Goal: Information Seeking & Learning: Learn about a topic

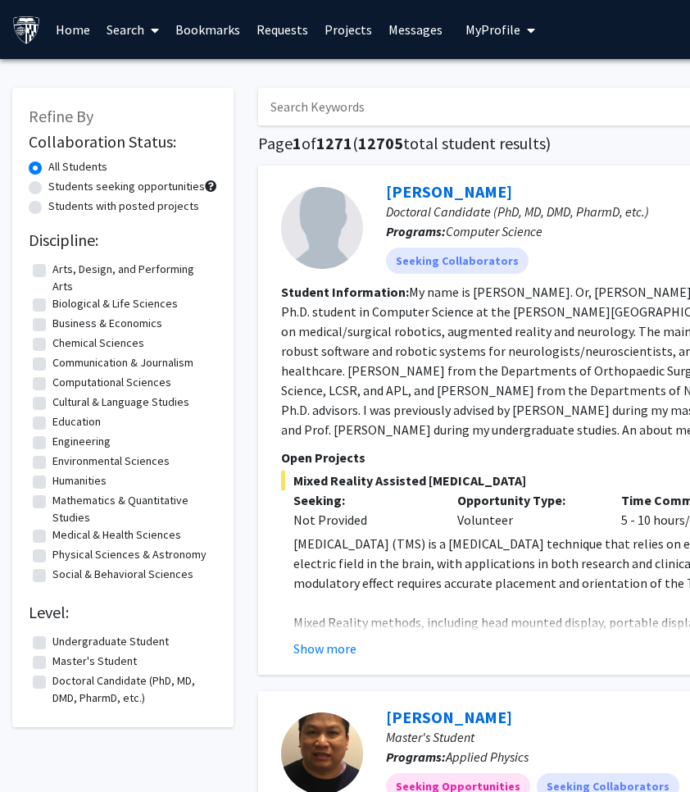
click at [282, 37] on link "Requests" at bounding box center [282, 29] width 68 height 57
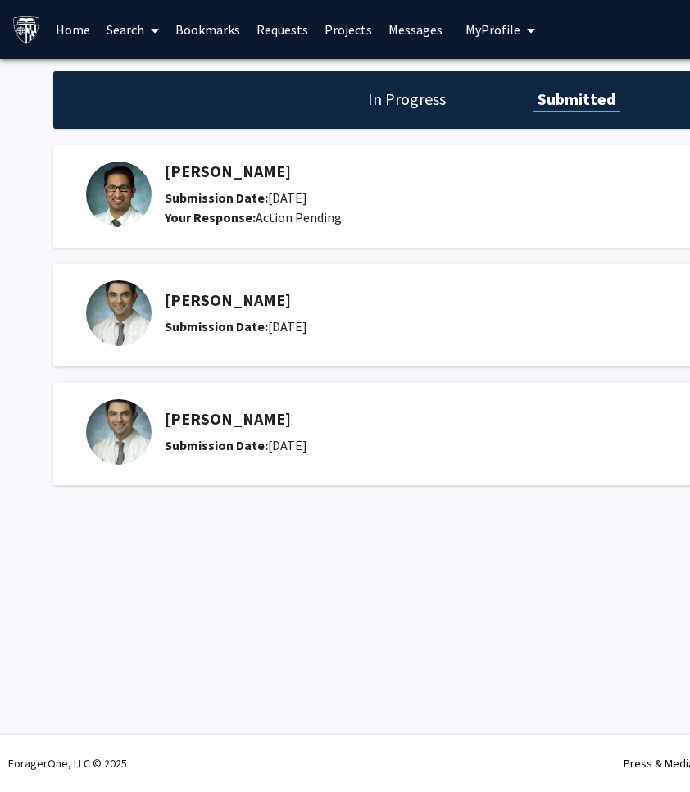
click at [415, 104] on h1 "In Progress" at bounding box center [407, 99] width 88 height 23
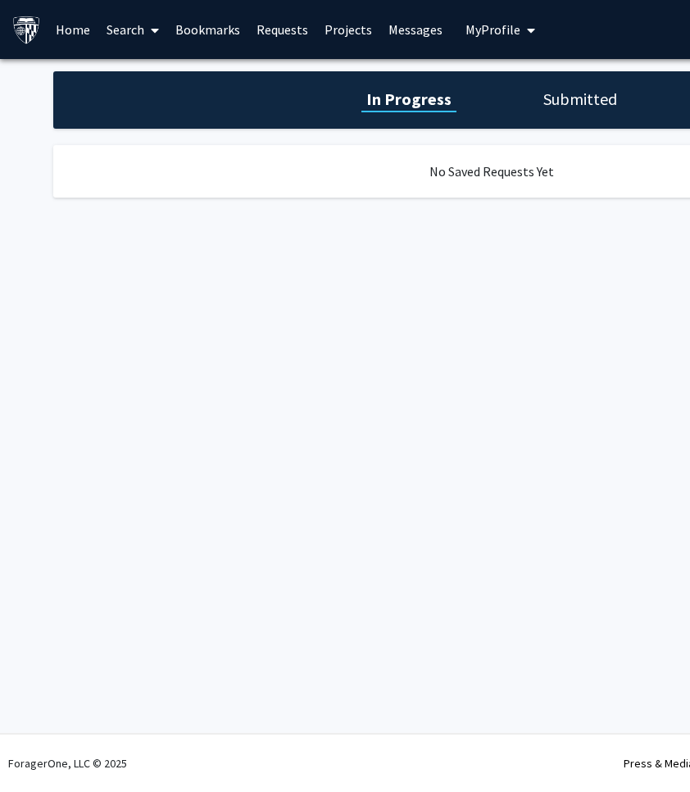
click at [545, 110] on h1 "Submitted" at bounding box center [580, 99] width 84 height 23
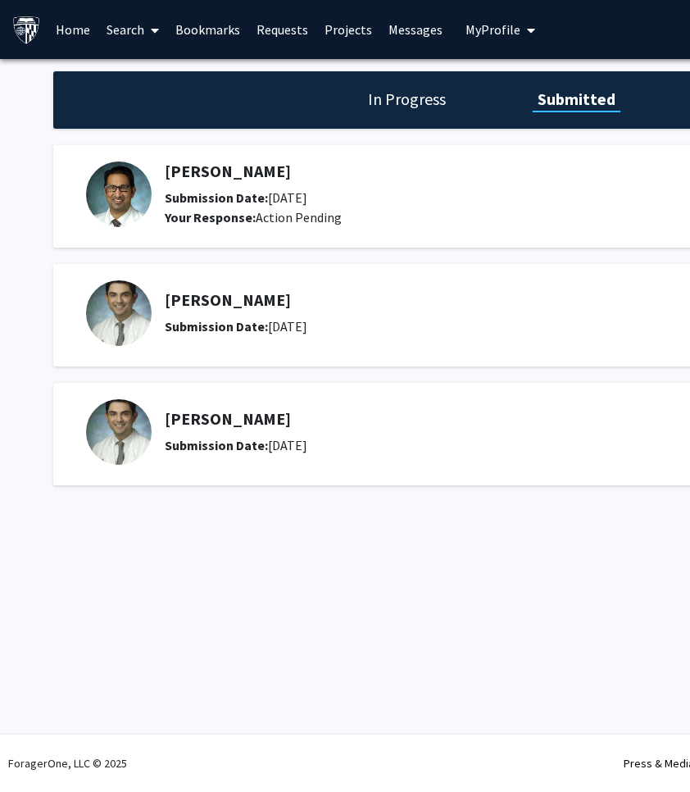
click at [228, 181] on div "[PERSON_NAME] Submission Date: [DATE] Your Response: Action Pending" at bounding box center [418, 194] width 506 height 66
click at [228, 174] on h5 "[PERSON_NAME]" at bounding box center [418, 171] width 506 height 20
click at [126, 202] on img at bounding box center [119, 194] width 66 height 66
click at [202, 162] on h5 "[PERSON_NAME]" at bounding box center [418, 171] width 506 height 20
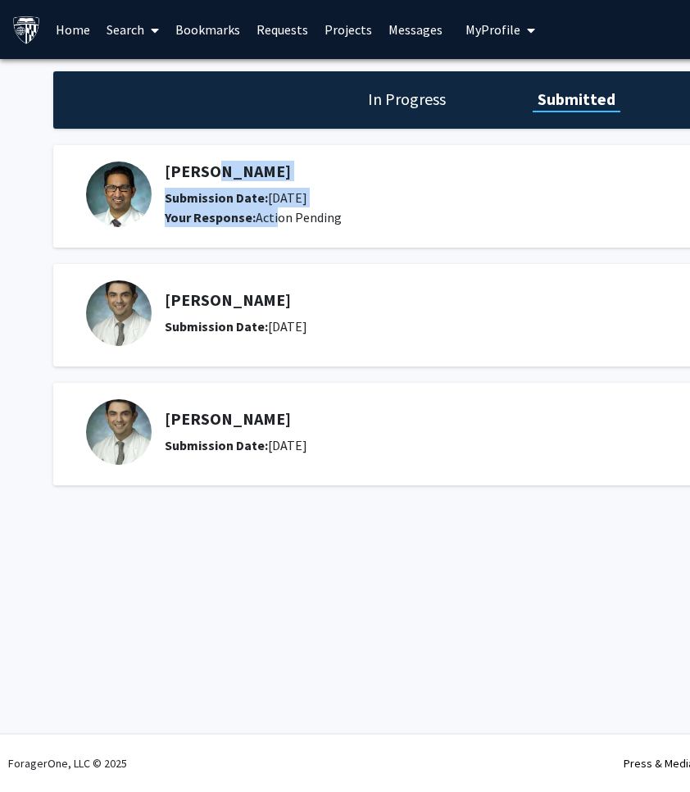
drag, startPoint x: 202, startPoint y: 174, endPoint x: 271, endPoint y: 219, distance: 82.3
click at [273, 219] on div "[PERSON_NAME] Submission Date: [DATE] Your Response: Action Pending" at bounding box center [418, 194] width 506 height 66
click at [271, 219] on div "Your Response: Action Pending" at bounding box center [418, 217] width 506 height 20
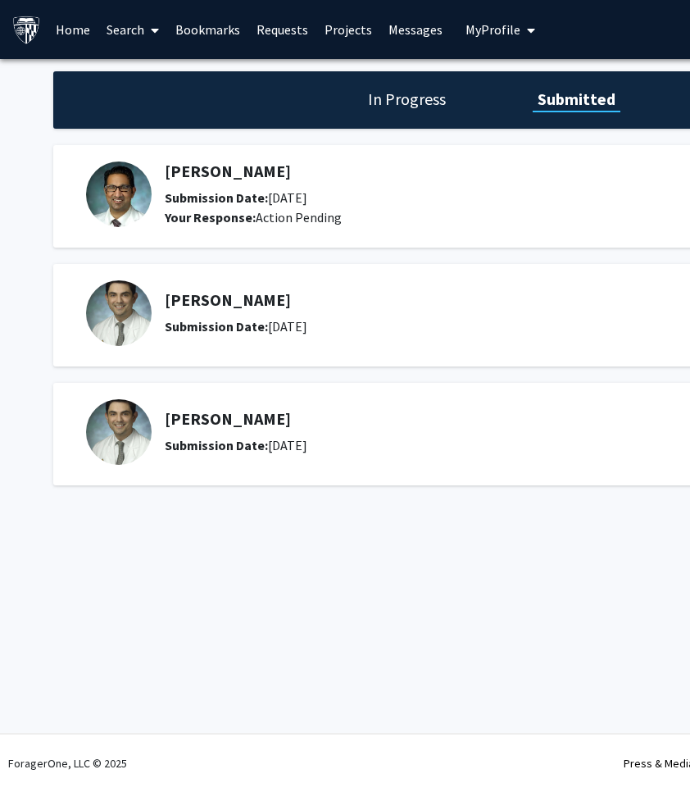
click at [271, 219] on div "Your Response: Action Pending" at bounding box center [418, 217] width 506 height 20
click at [267, 28] on link "Requests" at bounding box center [282, 29] width 68 height 57
click at [198, 25] on link "Bookmarks" at bounding box center [207, 29] width 81 height 57
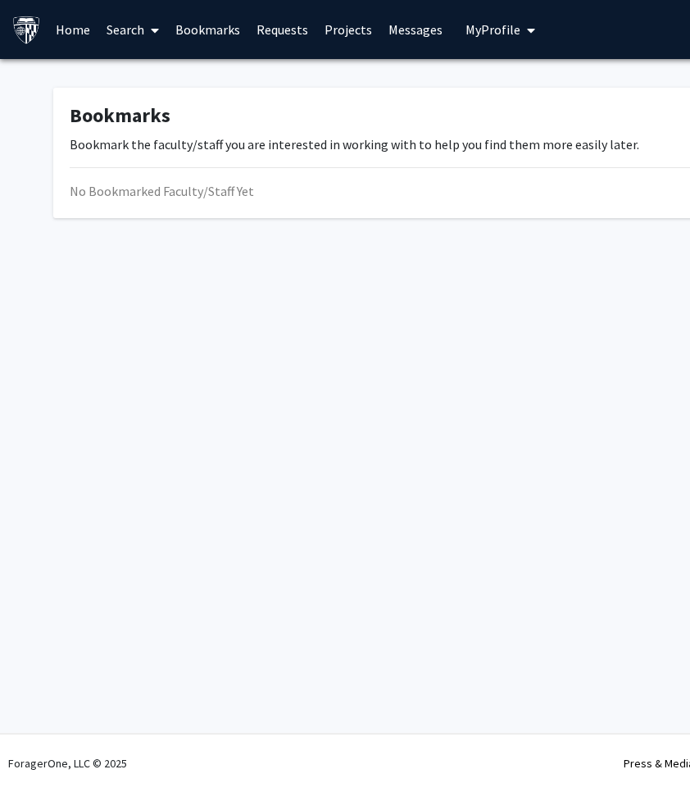
click at [131, 22] on link "Search" at bounding box center [132, 29] width 69 height 57
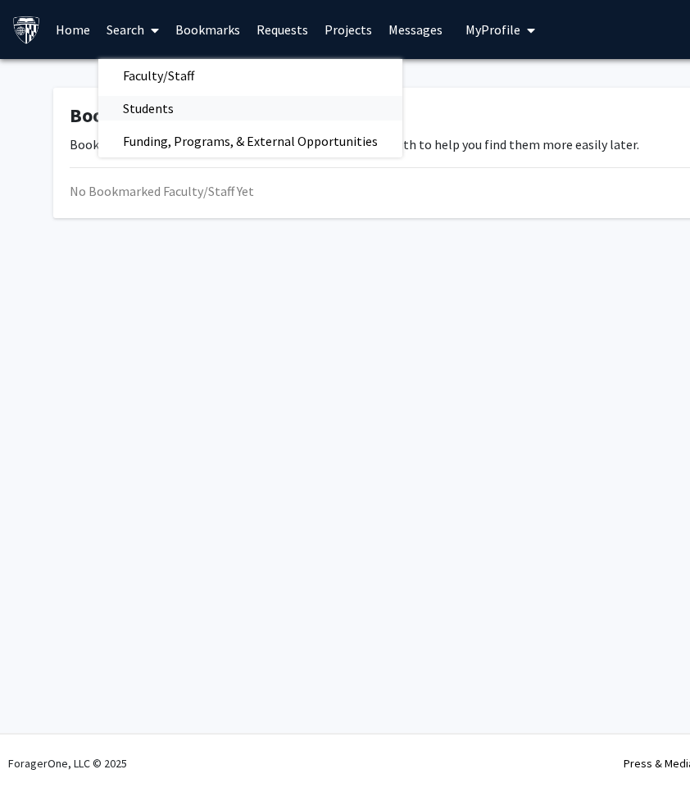
click at [154, 105] on span "Students" at bounding box center [148, 108] width 100 height 33
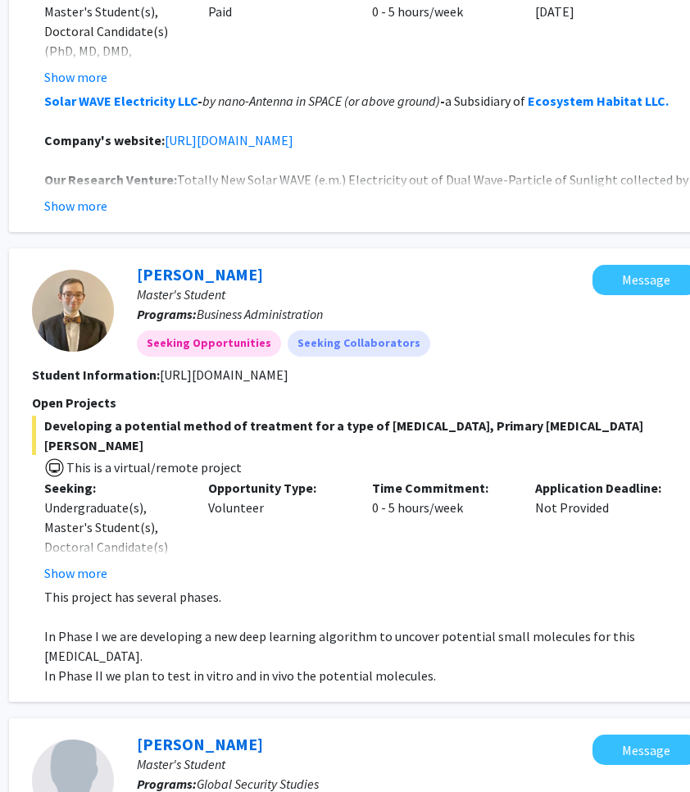
scroll to position [1056, 249]
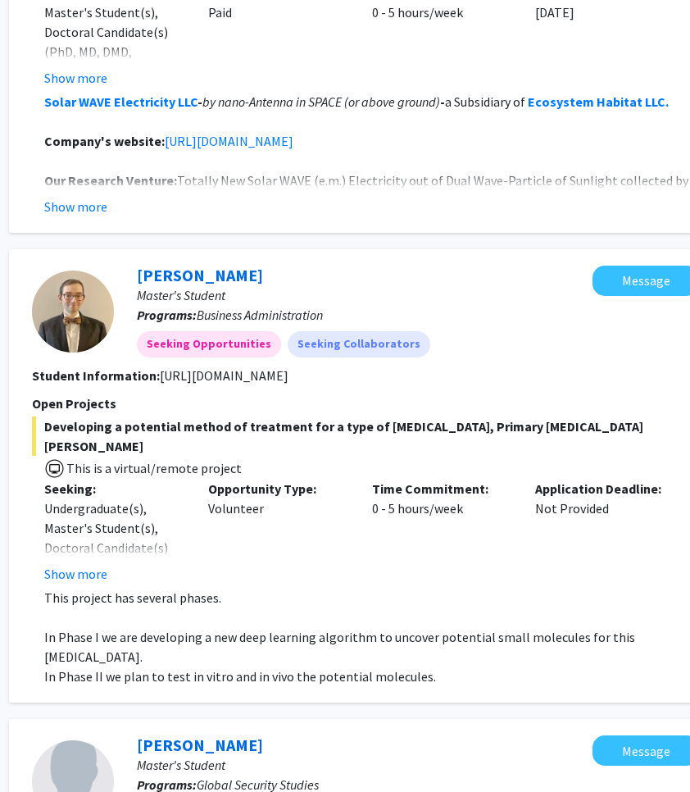
drag, startPoint x: 155, startPoint y: 354, endPoint x: 559, endPoint y: 356, distance: 404.0
click at [559, 365] on section "Student Information: [URL][DOMAIN_NAME]" at bounding box center [365, 375] width 667 height 20
copy fg-read-more "[URL][DOMAIN_NAME]"
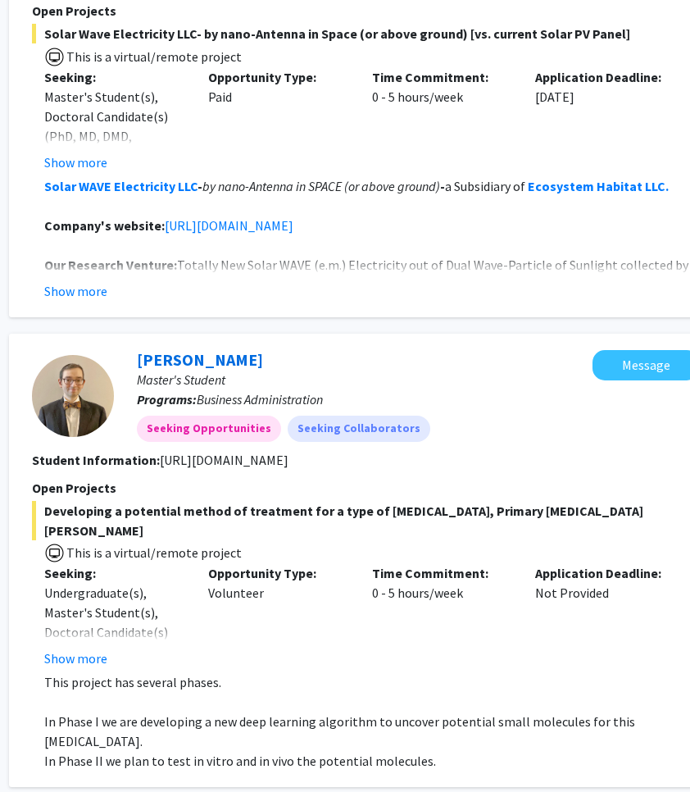
scroll to position [983, 249]
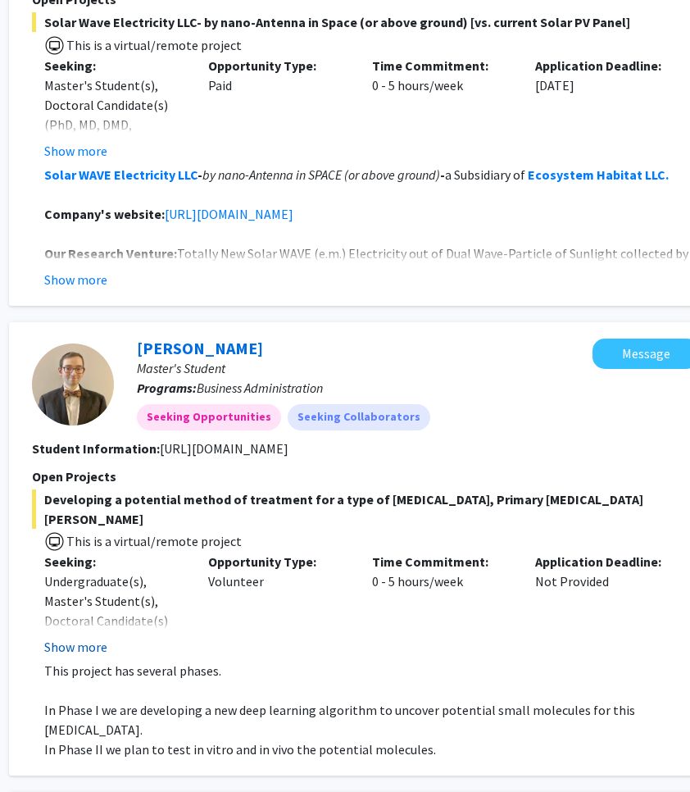
click at [87, 637] on button "Show more" at bounding box center [75, 647] width 63 height 20
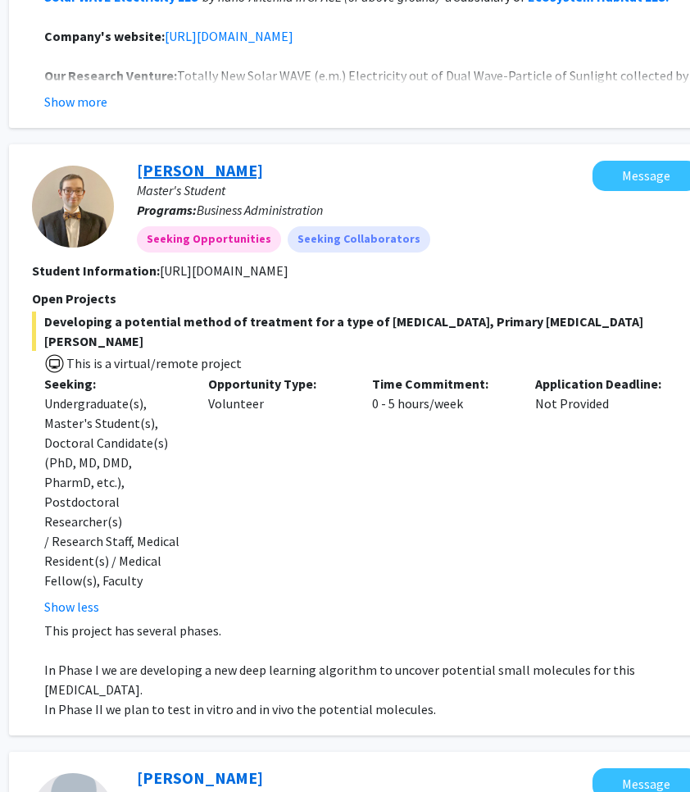
click at [232, 160] on link "[PERSON_NAME]" at bounding box center [200, 170] width 126 height 20
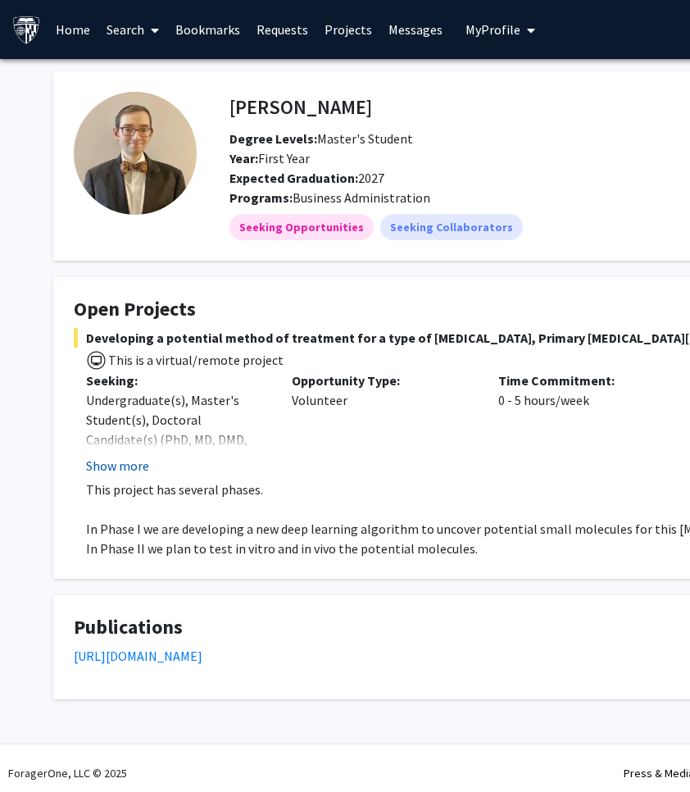
click at [109, 464] on button "Show more" at bounding box center [117, 466] width 63 height 20
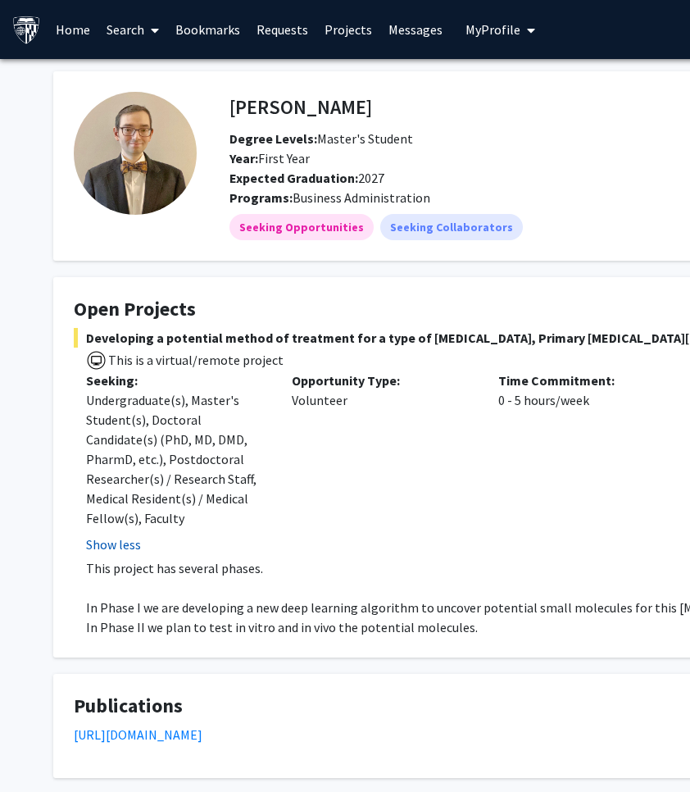
scroll to position [89, 0]
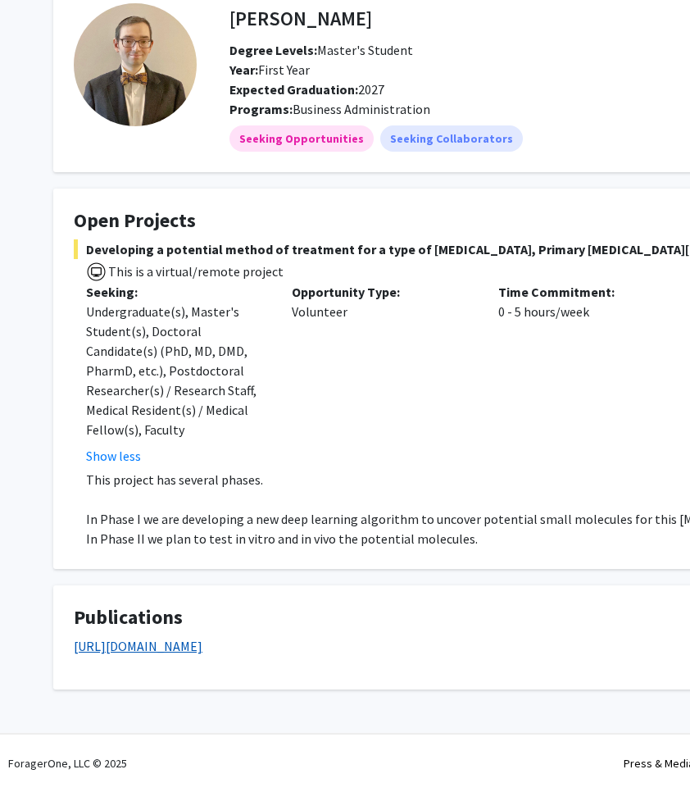
click at [165, 651] on link "[URL][DOMAIN_NAME]" at bounding box center [138, 646] width 129 height 16
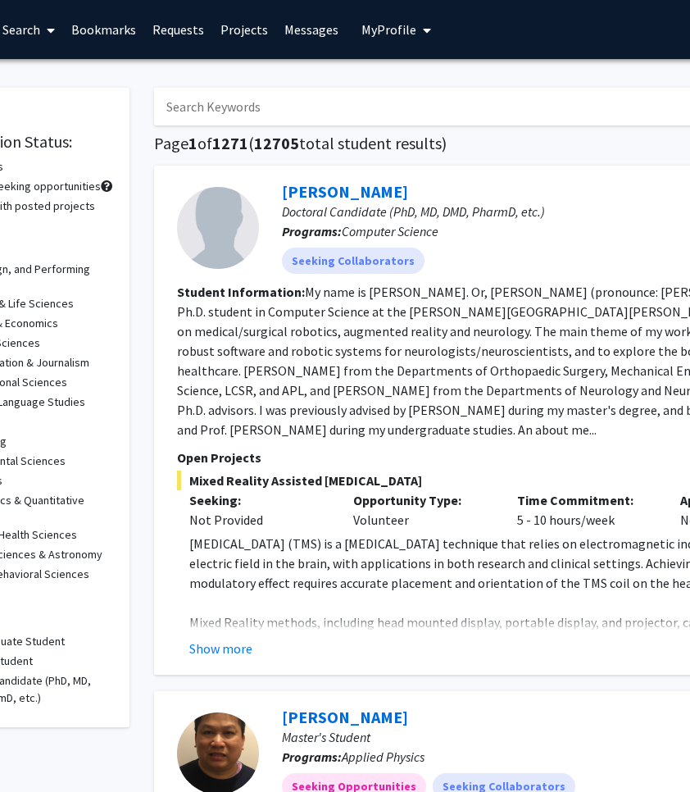
scroll to position [0, 161]
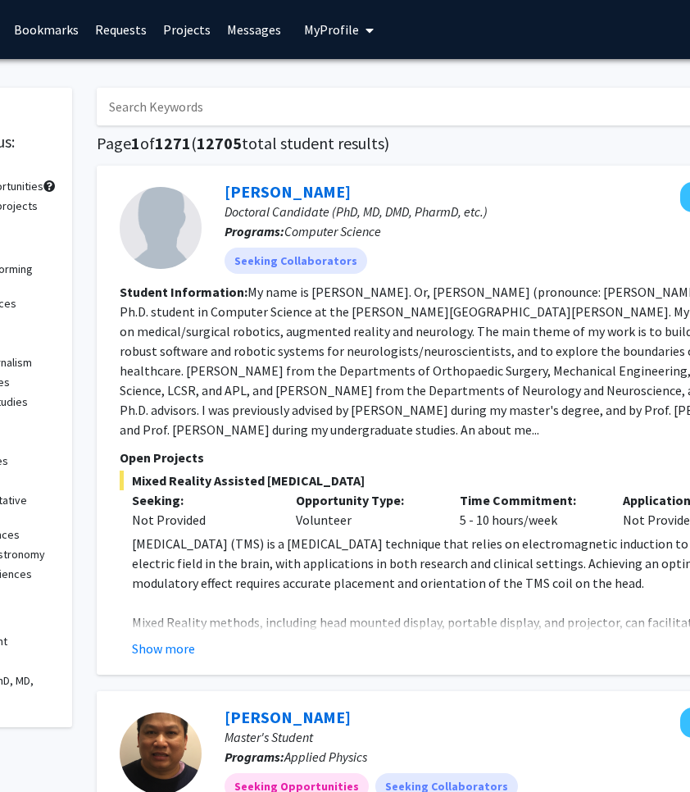
click at [239, 32] on link "Messages" at bounding box center [254, 29] width 70 height 57
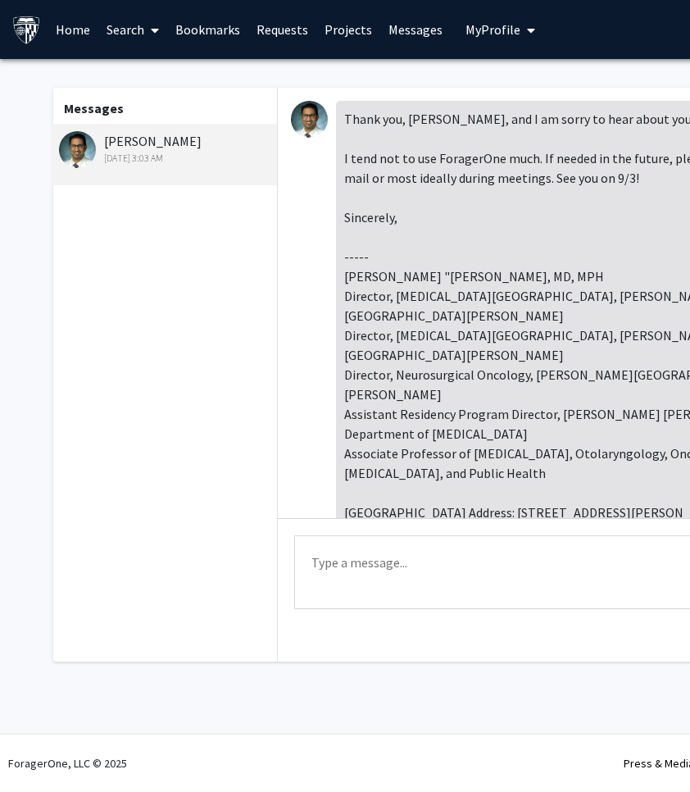
click at [102, 40] on link "Search" at bounding box center [132, 29] width 69 height 57
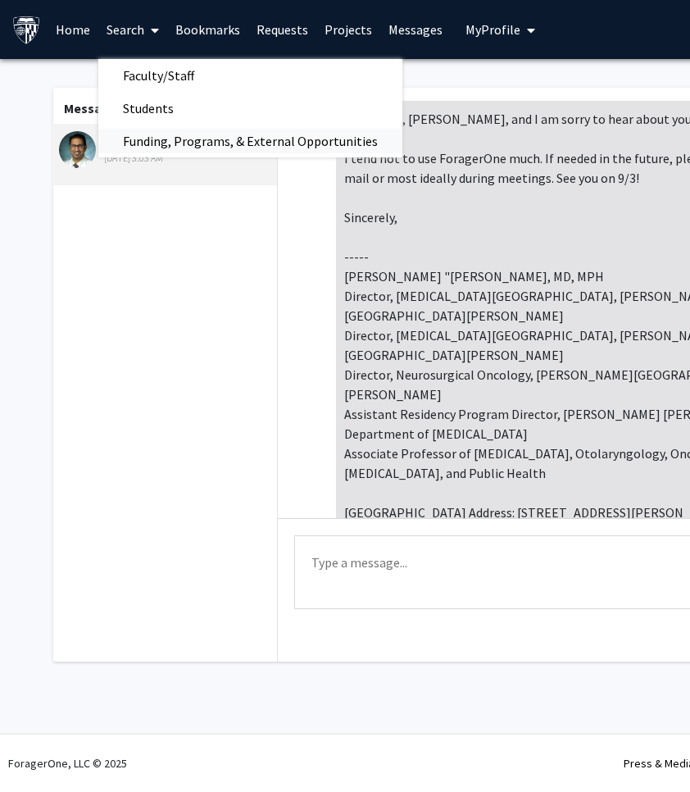
click at [157, 135] on span "Funding, Programs, & External Opportunities" at bounding box center [250, 141] width 304 height 33
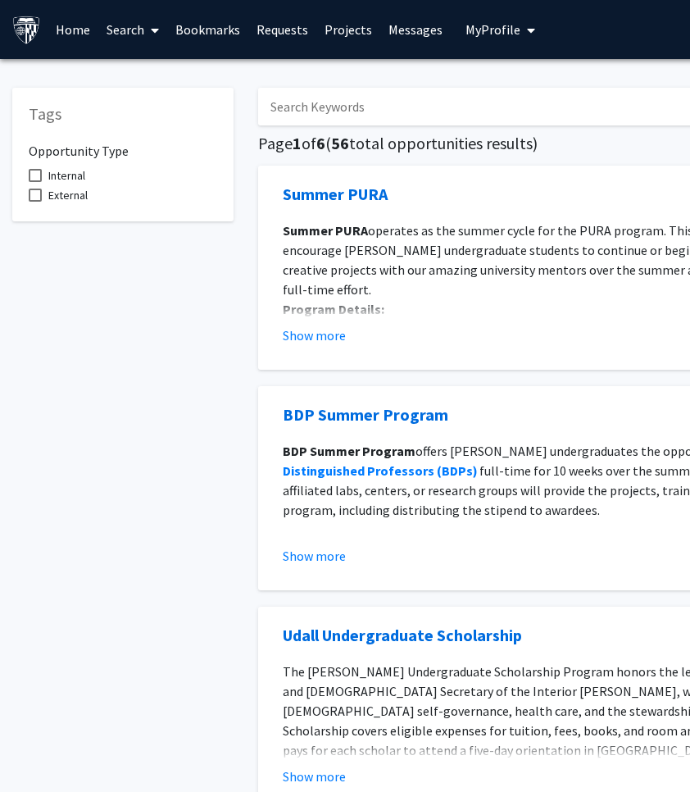
click at [129, 29] on link "Search" at bounding box center [132, 29] width 69 height 57
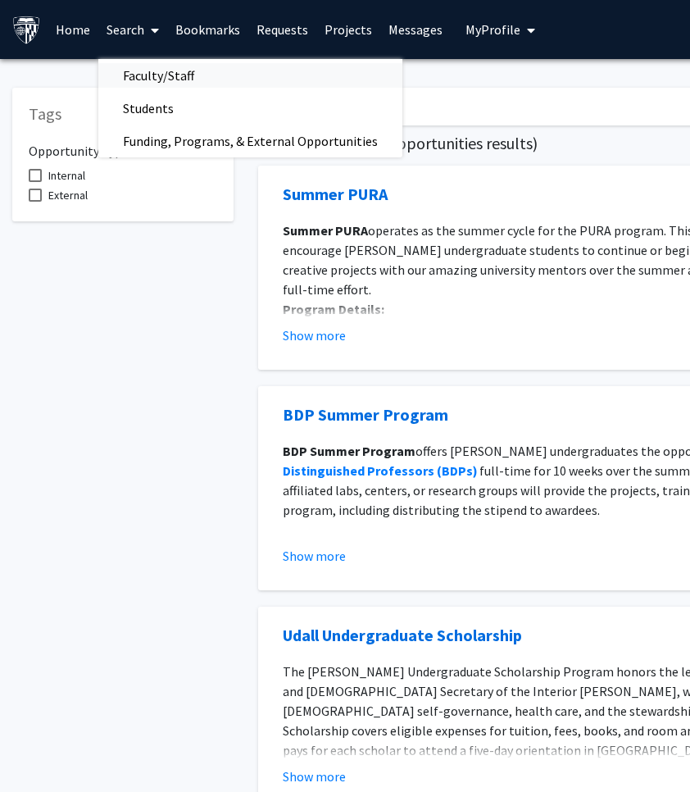
click at [134, 83] on span "Faculty/Staff" at bounding box center [158, 75] width 120 height 33
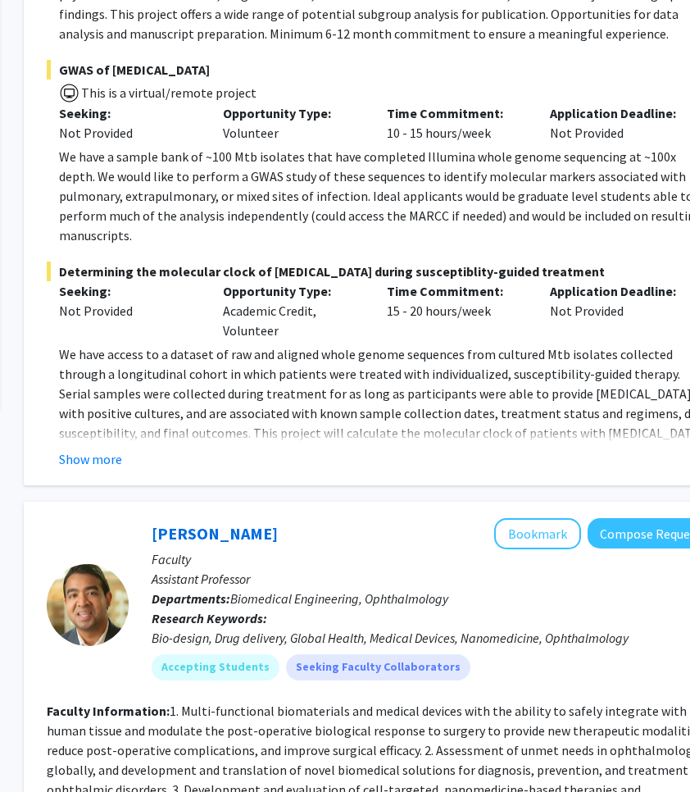
scroll to position [595, 234]
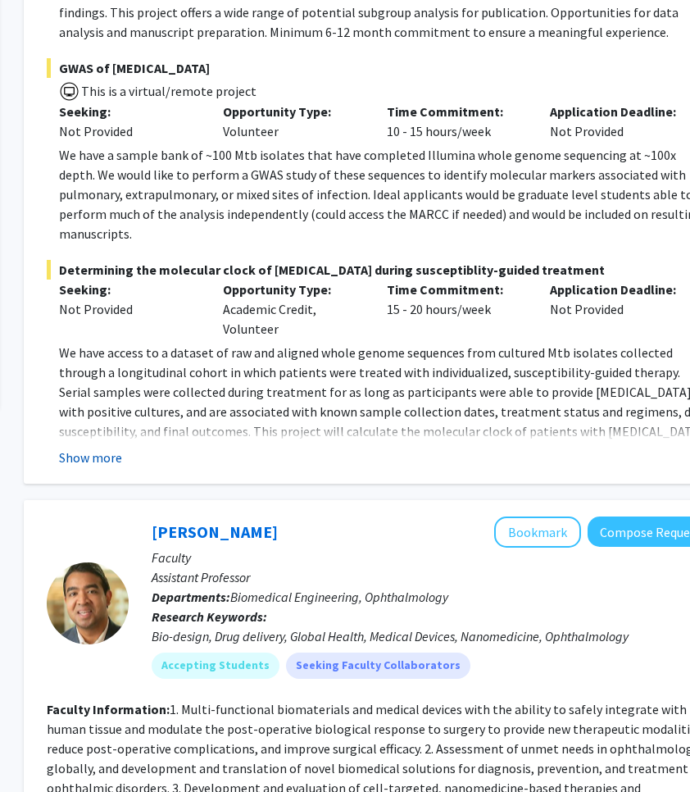
click at [100, 447] on button "Show more" at bounding box center [90, 457] width 63 height 20
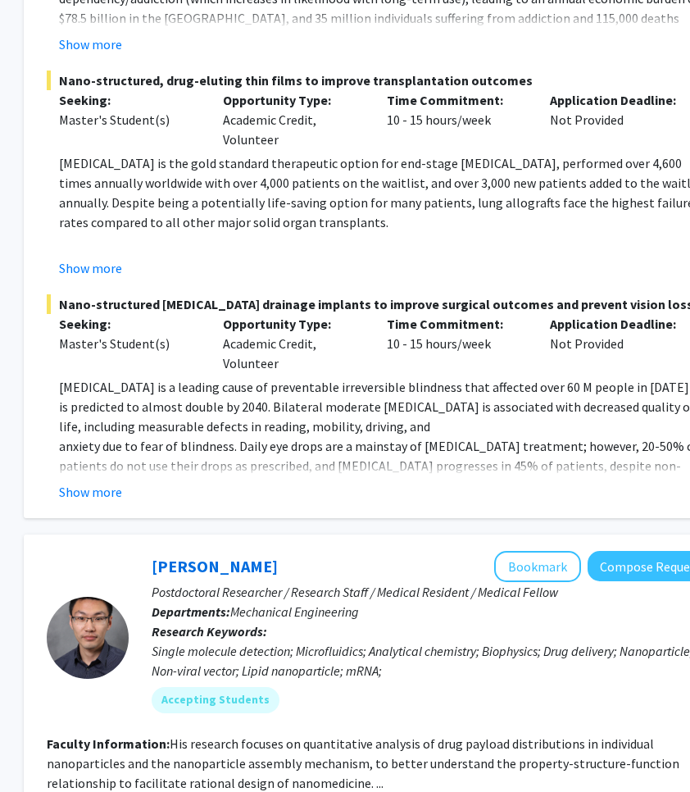
scroll to position [1699, 234]
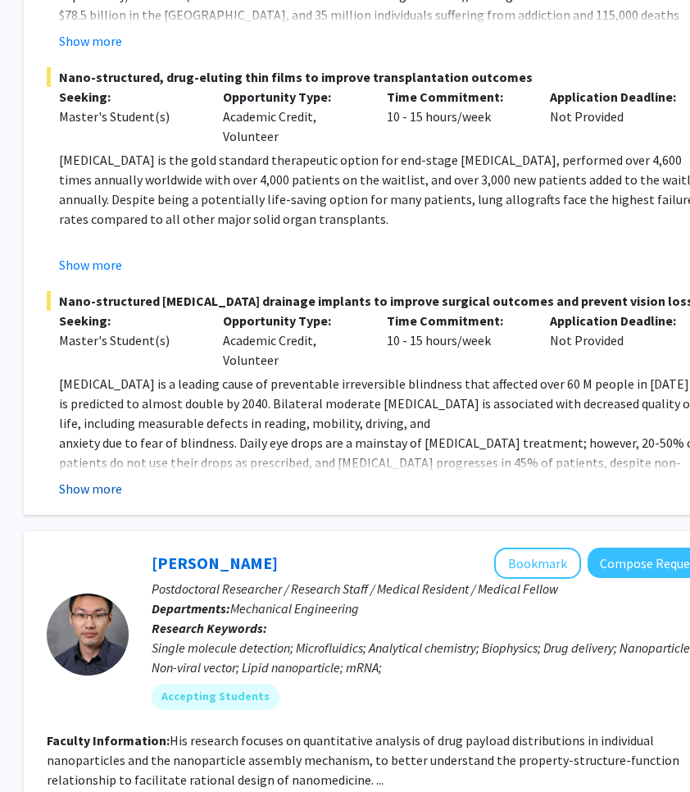
click at [89, 479] on button "Show more" at bounding box center [90, 489] width 63 height 20
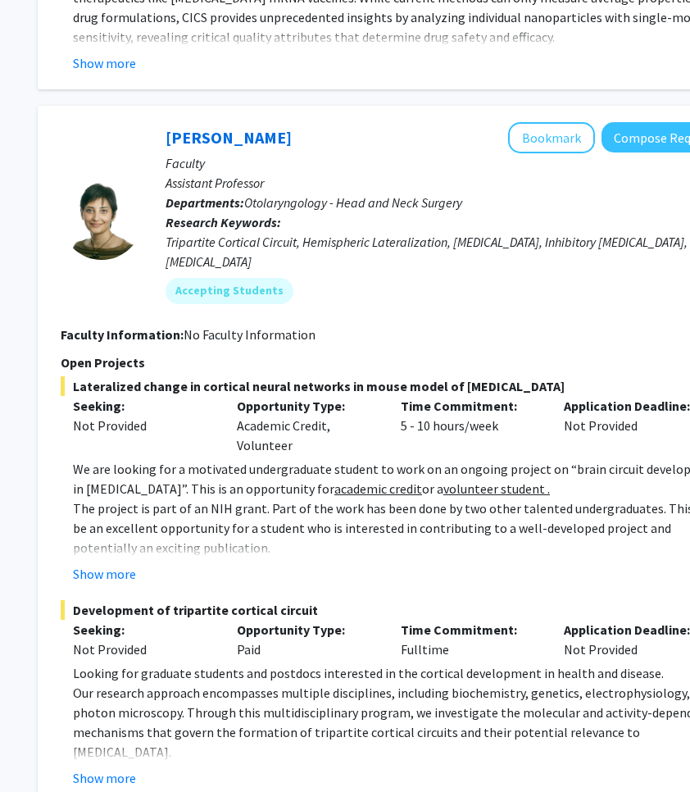
scroll to position [3344, 220]
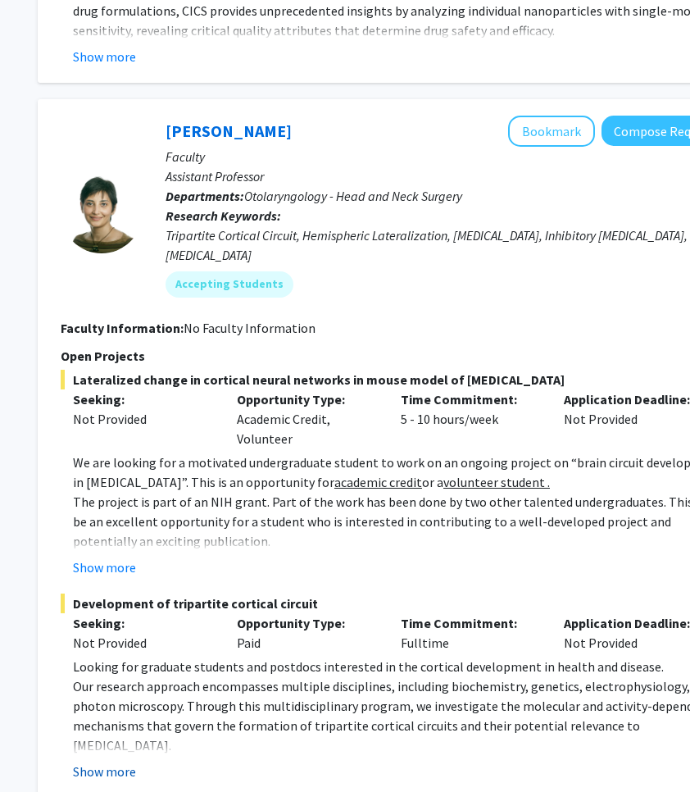
click at [112, 761] on button "Show more" at bounding box center [104, 771] width 63 height 20
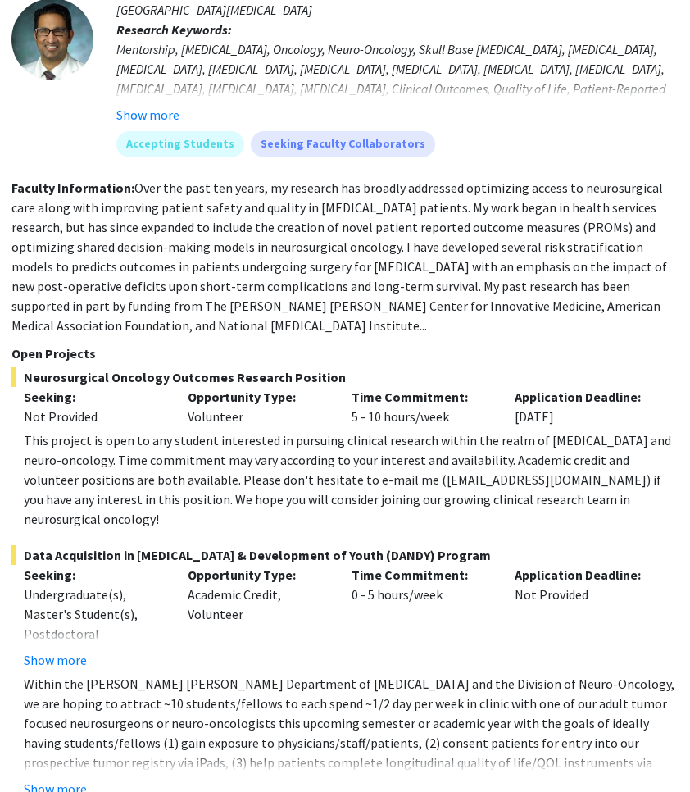
scroll to position [4314, 270]
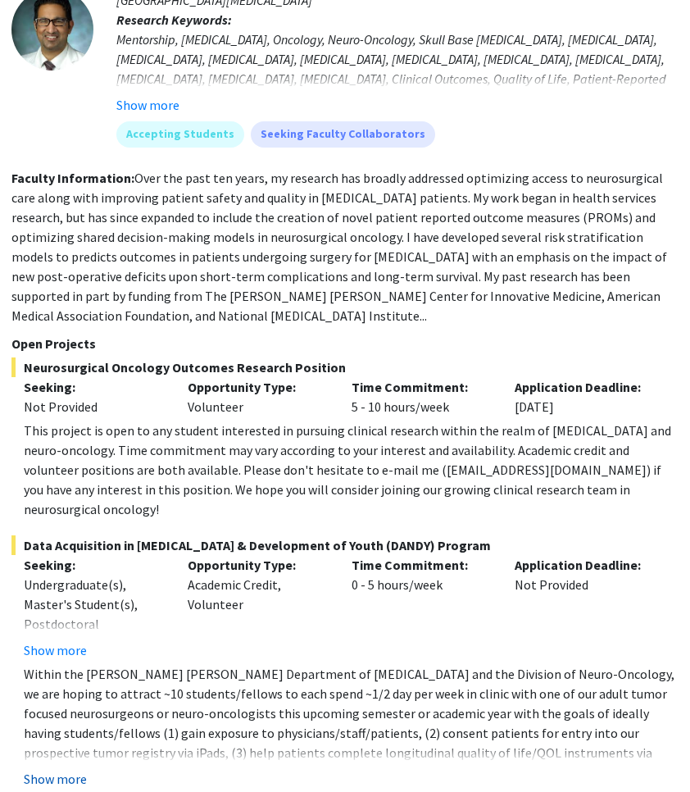
click at [57, 769] on button "Show more" at bounding box center [55, 779] width 63 height 20
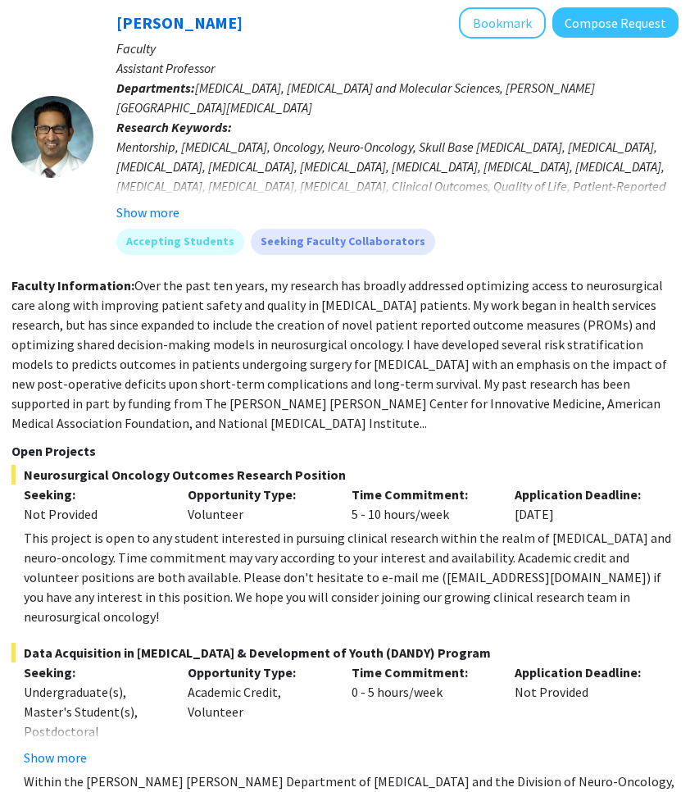
scroll to position [4204, 270]
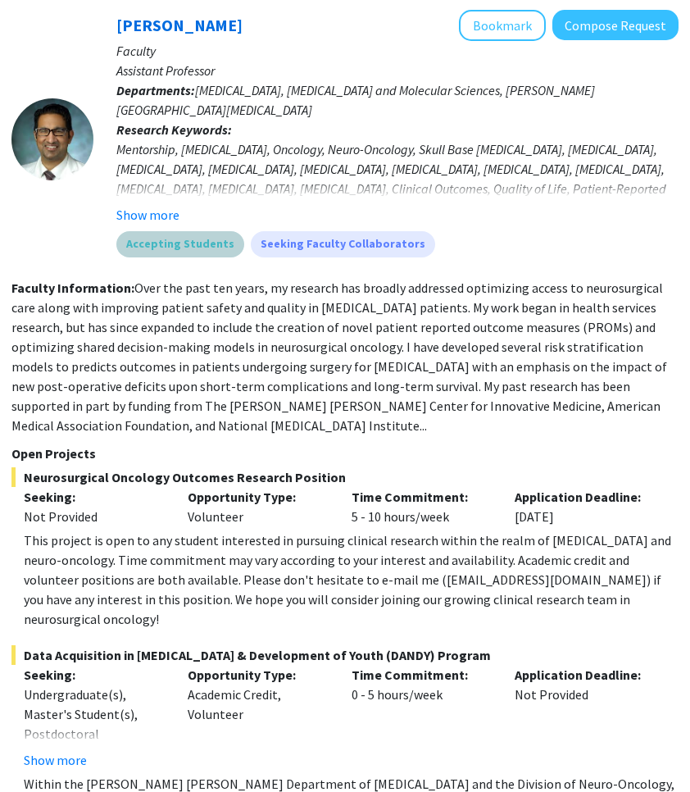
click at [184, 228] on div "Accepting Students Seeking Faculty Collaborators" at bounding box center [397, 244] width 569 height 33
click at [172, 205] on button "Show more" at bounding box center [147, 215] width 63 height 20
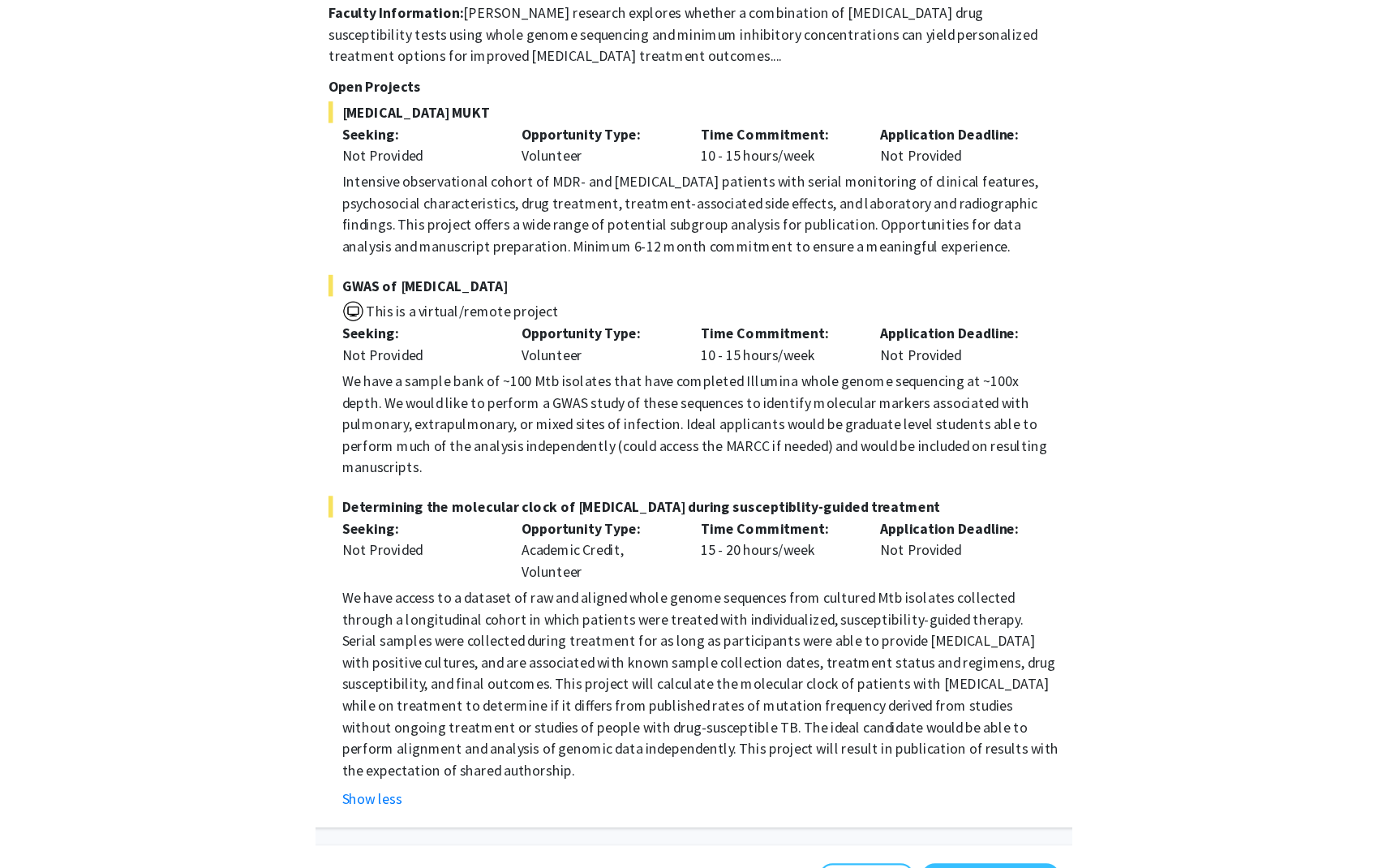
scroll to position [398, 0]
